Goal: Information Seeking & Learning: Learn about a topic

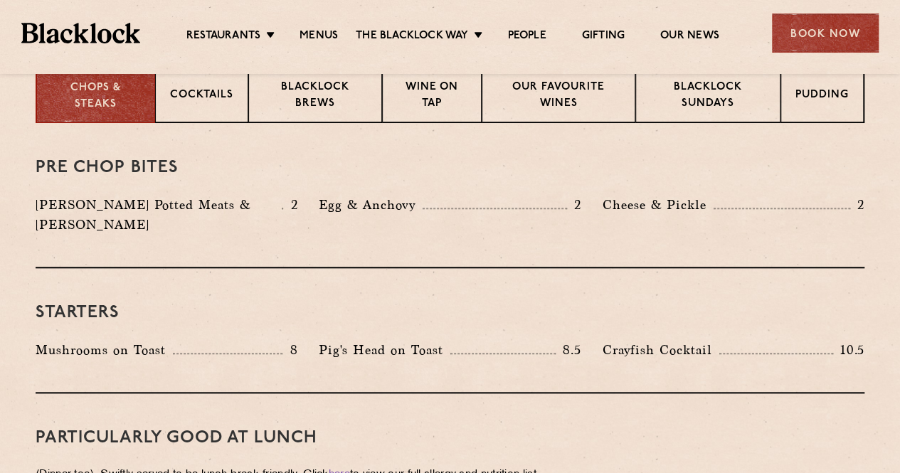
scroll to position [586, 0]
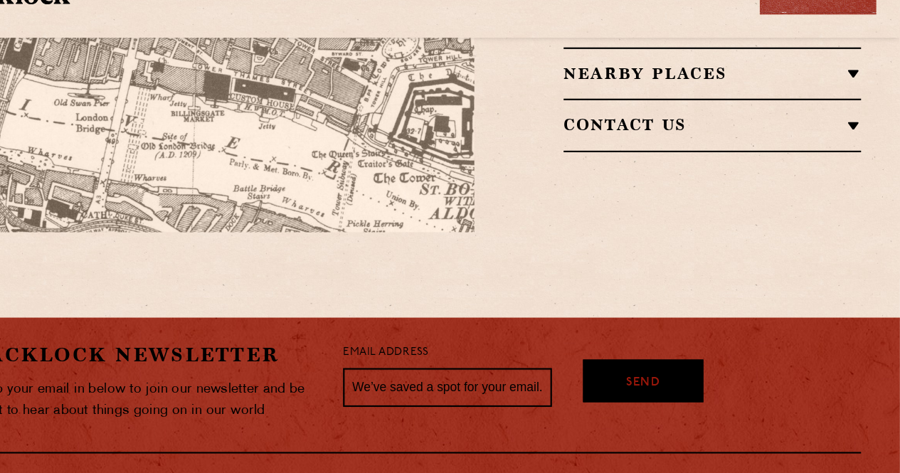
scroll to position [1258, 0]
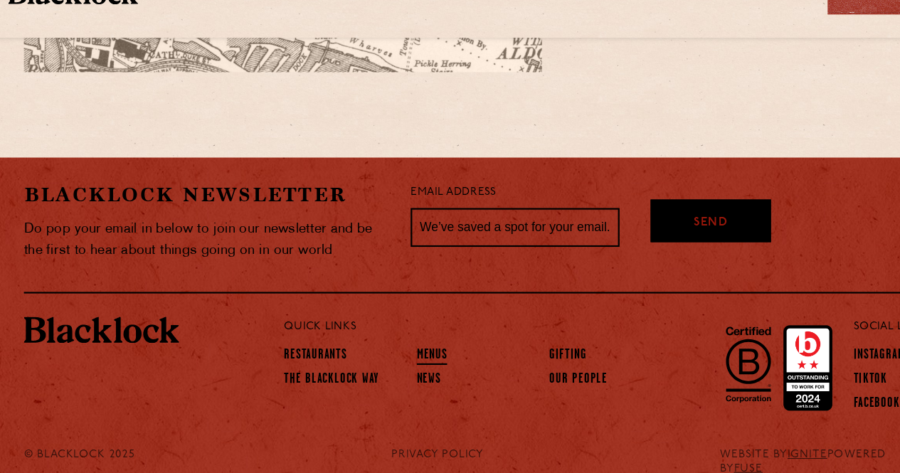
click at [406, 358] on link "Menus" at bounding box center [410, 366] width 28 height 16
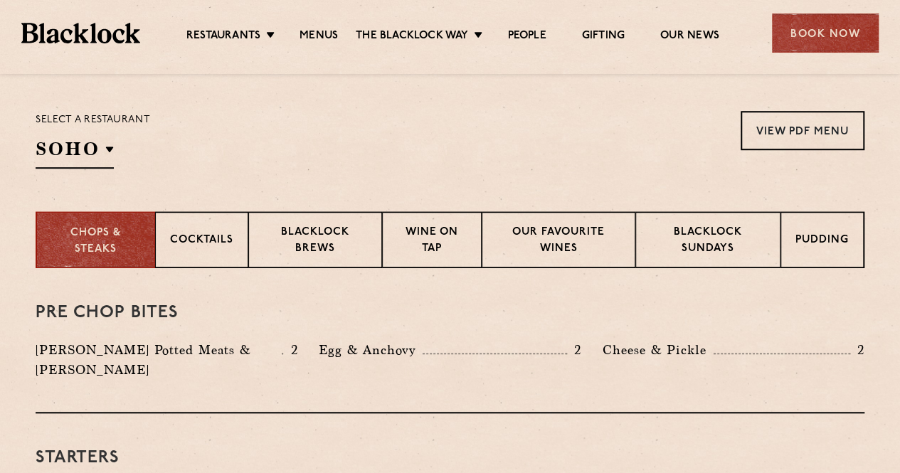
scroll to position [447, 0]
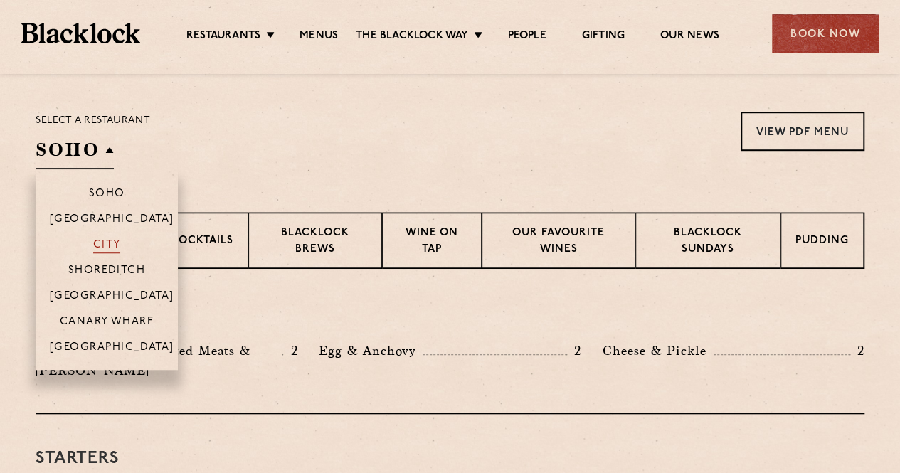
click at [110, 250] on p "City" at bounding box center [107, 246] width 28 height 14
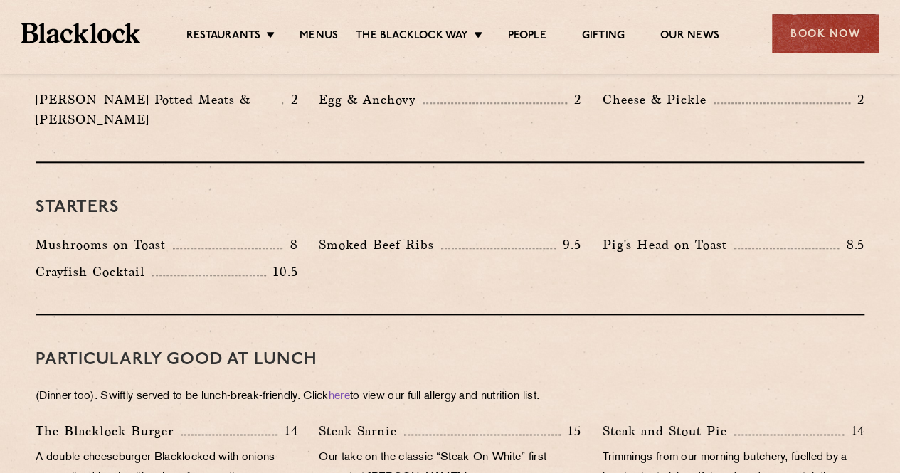
scroll to position [699, 0]
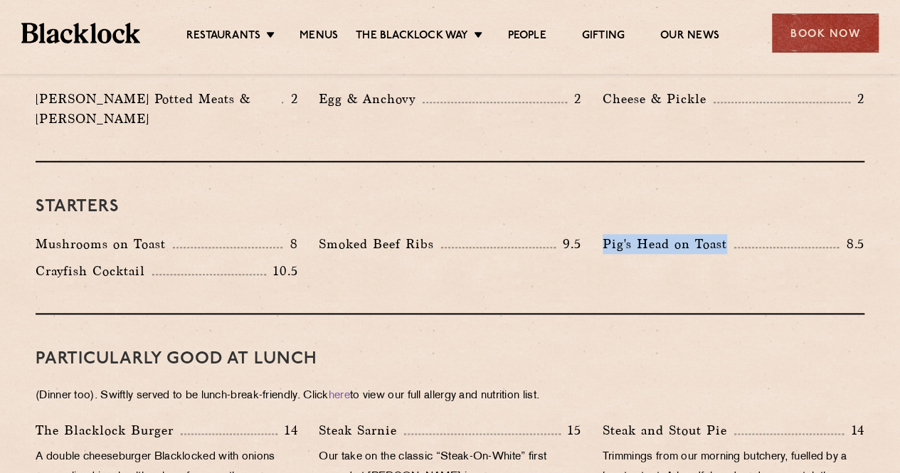
drag, startPoint x: 738, startPoint y: 223, endPoint x: 603, endPoint y: 230, distance: 135.4
click at [603, 234] on div "Pig's Head on Toast 8.5" at bounding box center [734, 244] width 262 height 20
